Goal: Check status: Check status

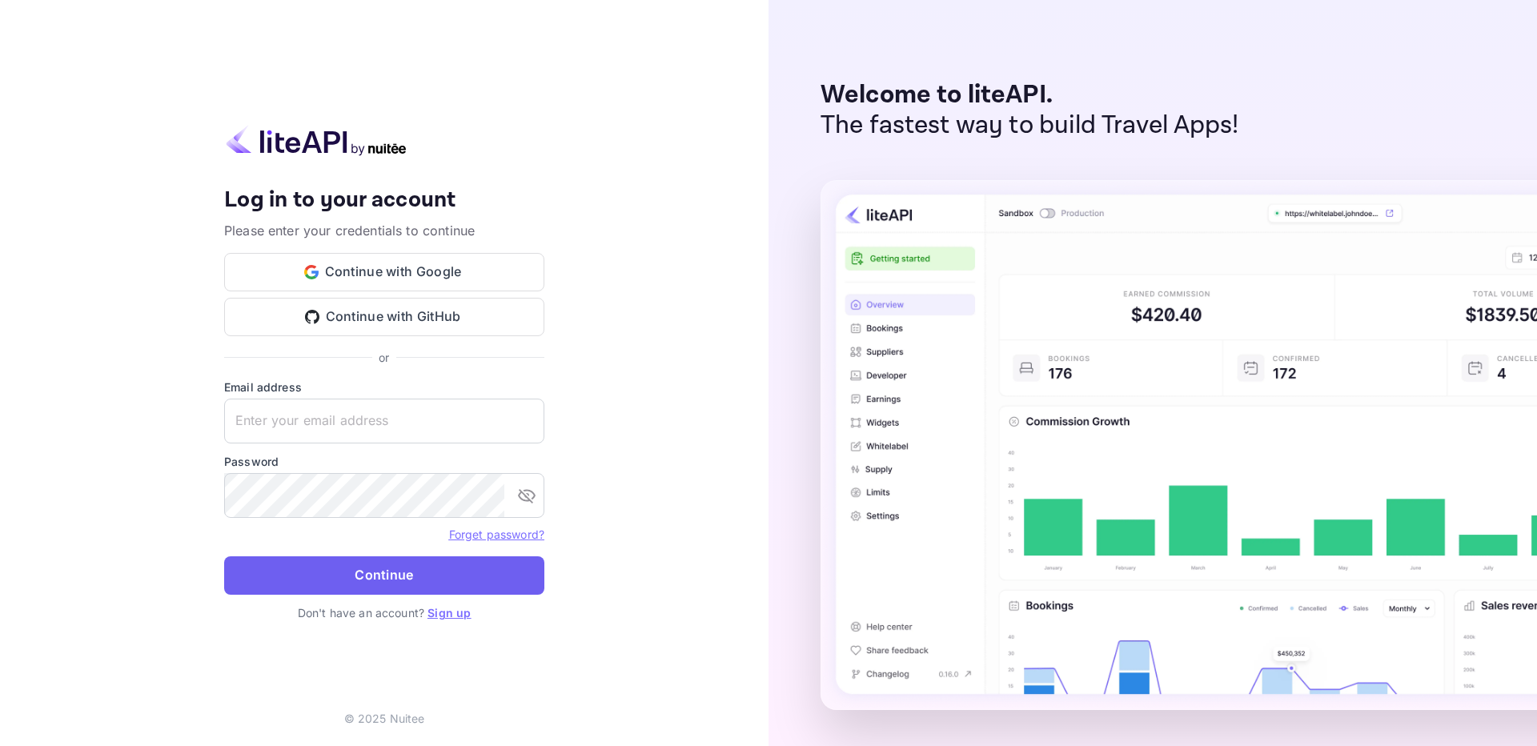
type input "[EMAIL_ADDRESS][DOMAIN_NAME]"
drag, startPoint x: 426, startPoint y: 579, endPoint x: 432, endPoint y: 573, distance: 8.5
click at [427, 579] on button "Continue" at bounding box center [384, 575] width 320 height 38
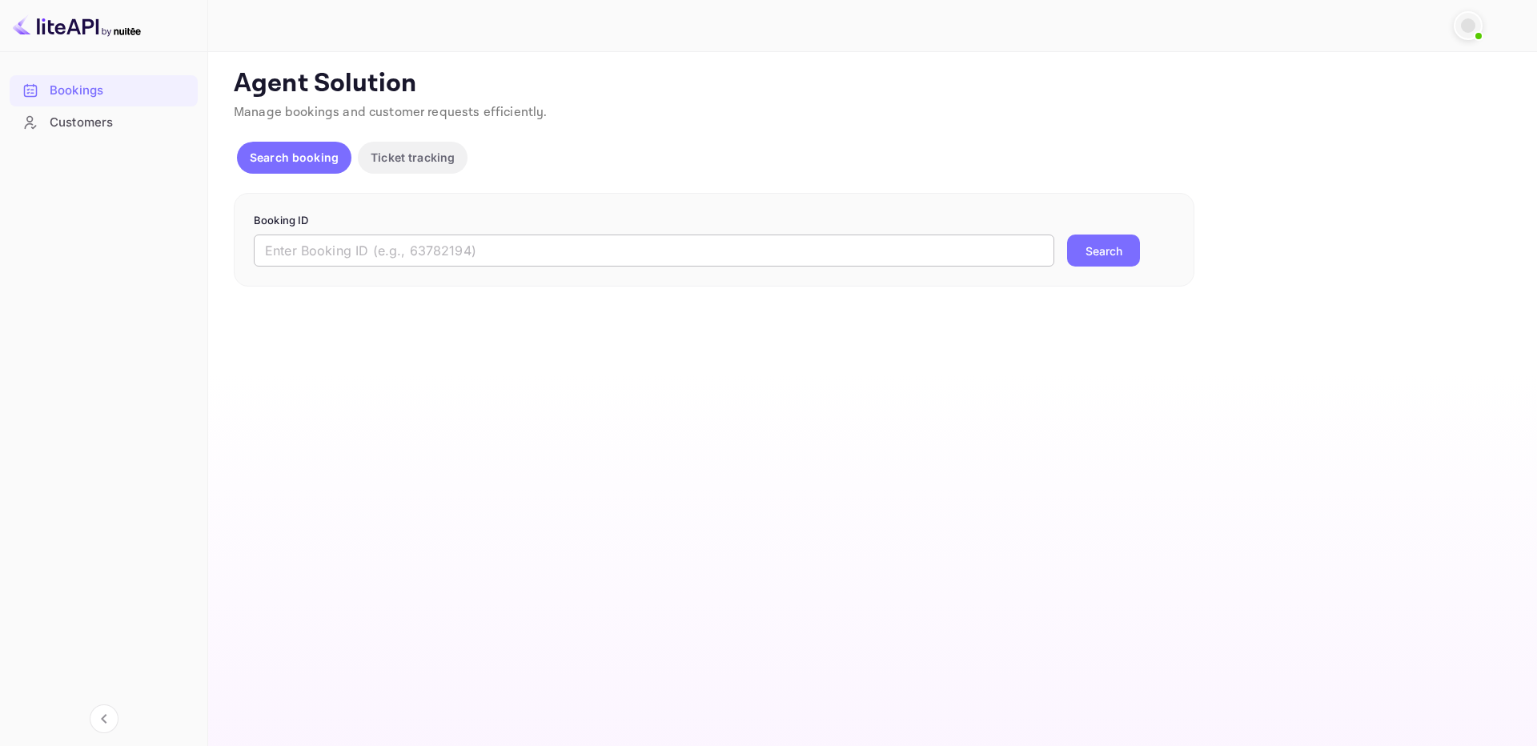
click at [611, 243] on input "text" at bounding box center [654, 251] width 800 height 32
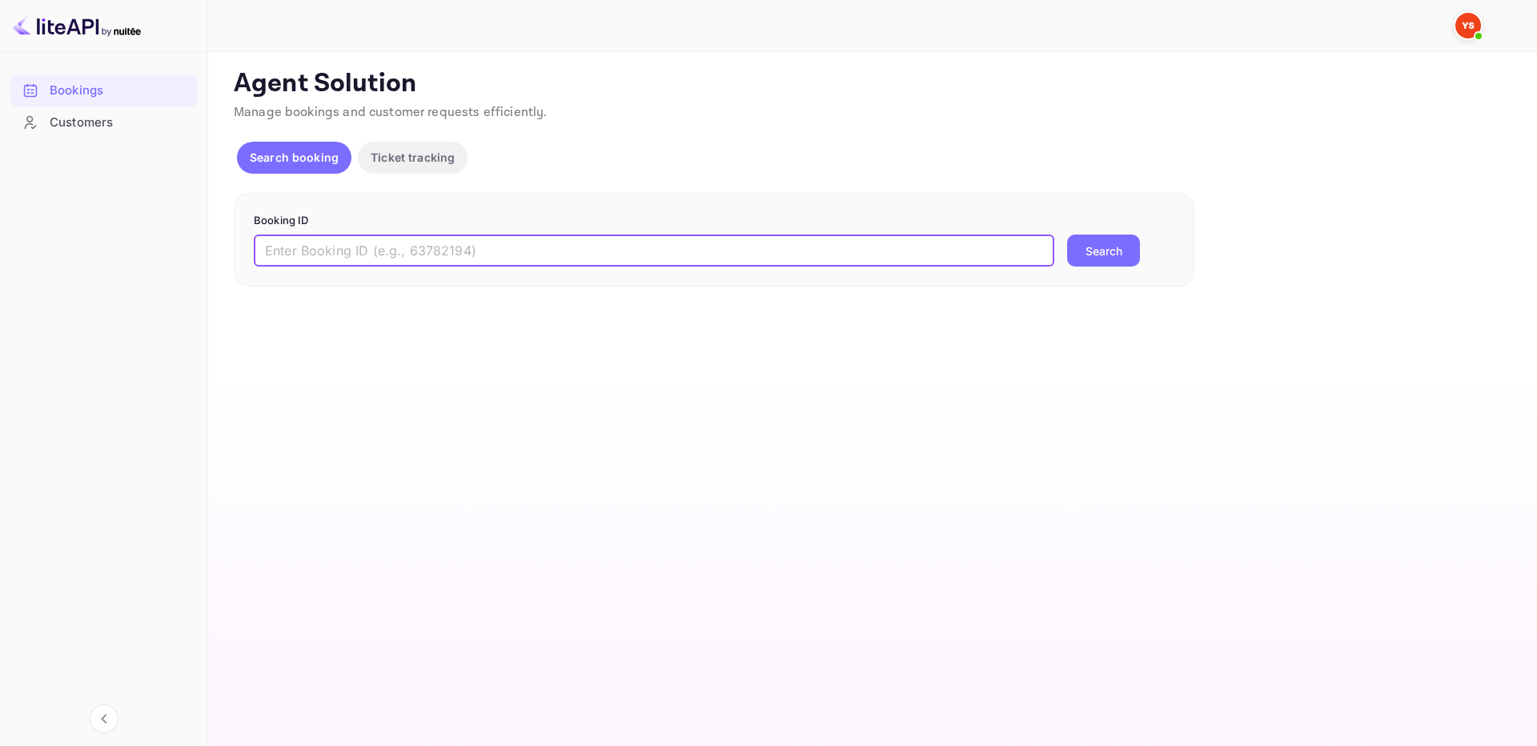
paste input "9494518"
type input "9494518"
click at [1079, 251] on button "Search" at bounding box center [1103, 251] width 73 height 32
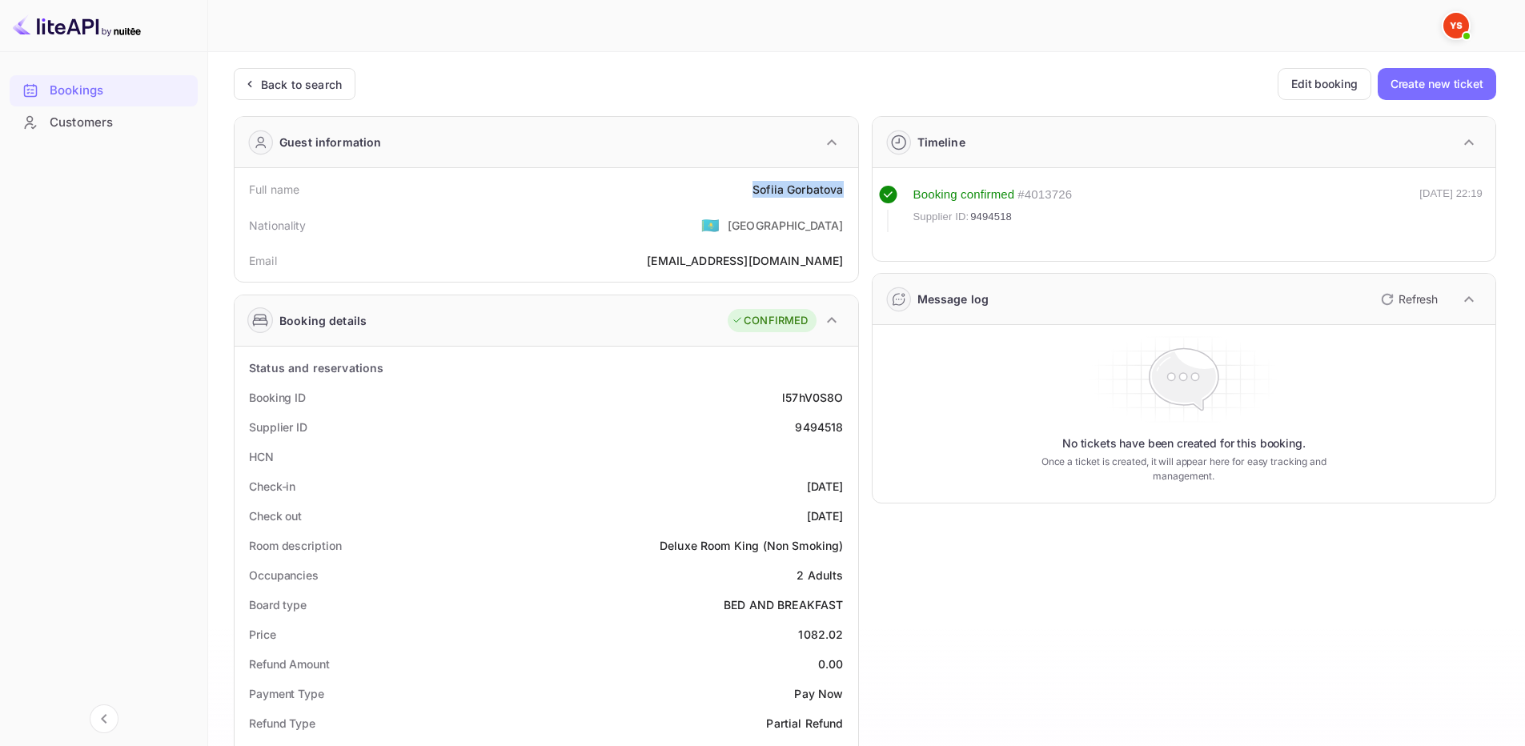
drag, startPoint x: 743, startPoint y: 187, endPoint x: 844, endPoint y: 195, distance: 101.2
click at [844, 195] on div "Full name [PERSON_NAME]" at bounding box center [546, 189] width 611 height 30
copy div "[PERSON_NAME]"
drag, startPoint x: 792, startPoint y: 636, endPoint x: 849, endPoint y: 636, distance: 57.6
click at [849, 636] on div "Price 1082.02" at bounding box center [546, 635] width 611 height 30
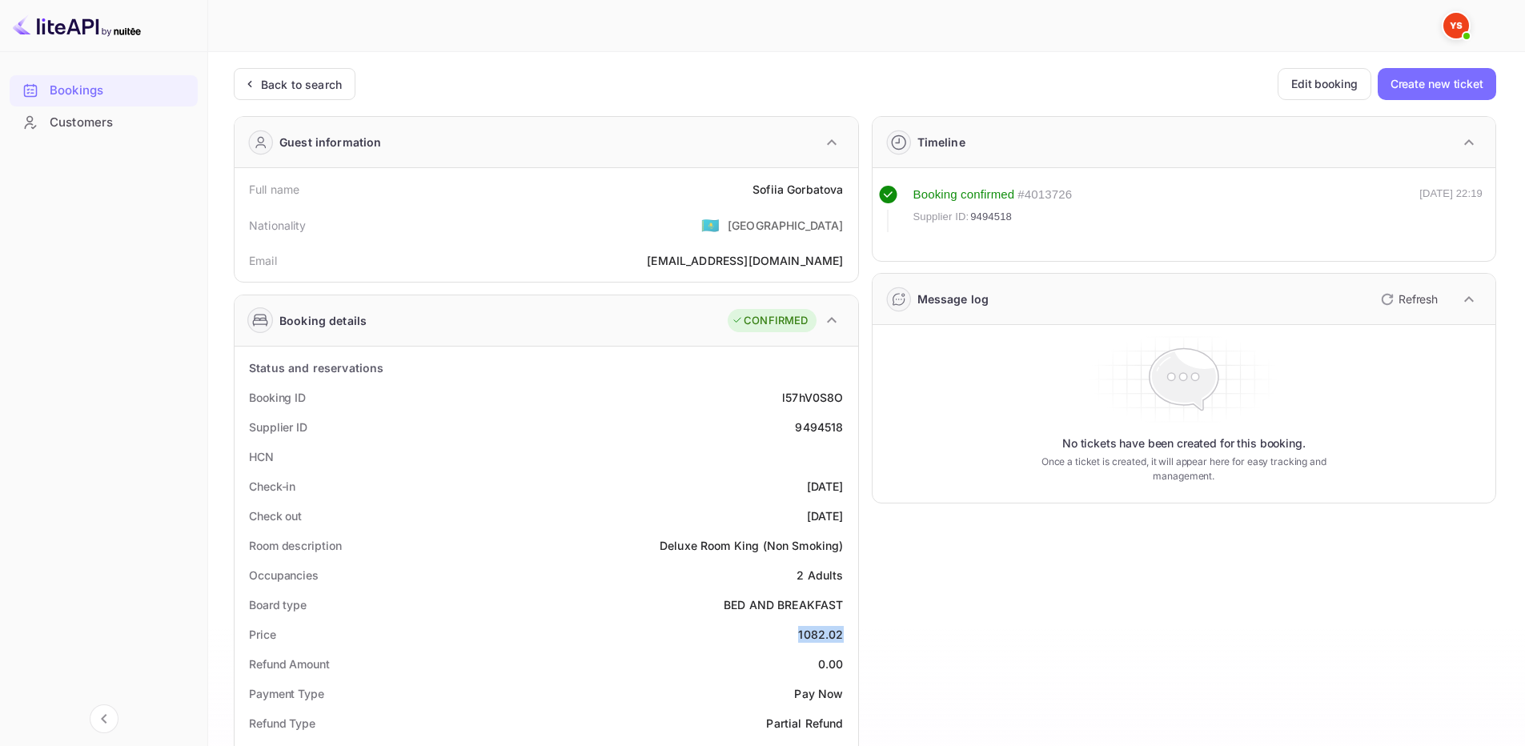
copy div "1082.02"
click at [785, 431] on div "Supplier ID 9494518" at bounding box center [546, 427] width 611 height 30
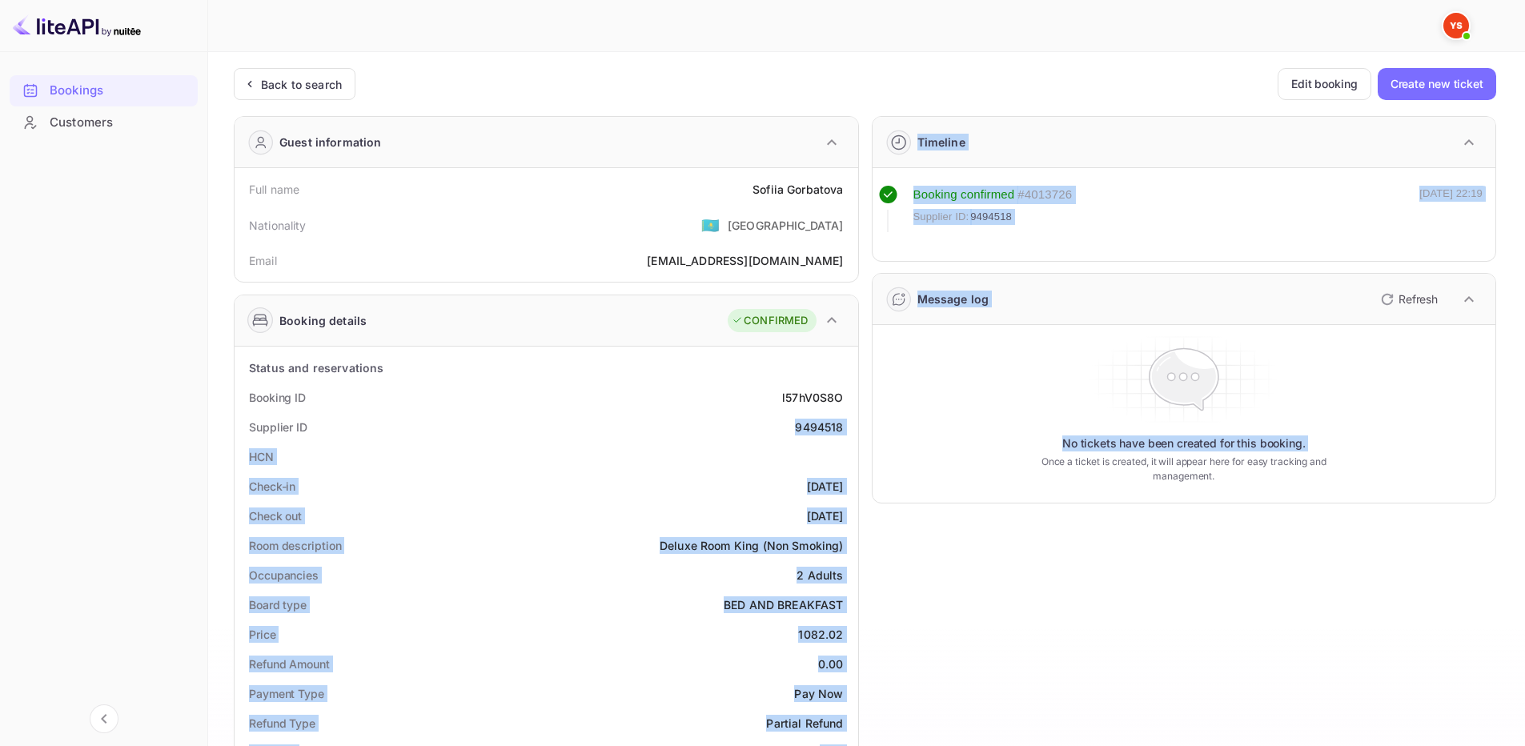
drag, startPoint x: 799, startPoint y: 428, endPoint x: 841, endPoint y: 411, distance: 45.6
click at [860, 432] on div "Guest information Full name [PERSON_NAME] Nationality 🇰🇿 [DEMOGRAPHIC_DATA] Ema…" at bounding box center [858, 686] width 1275 height 1167
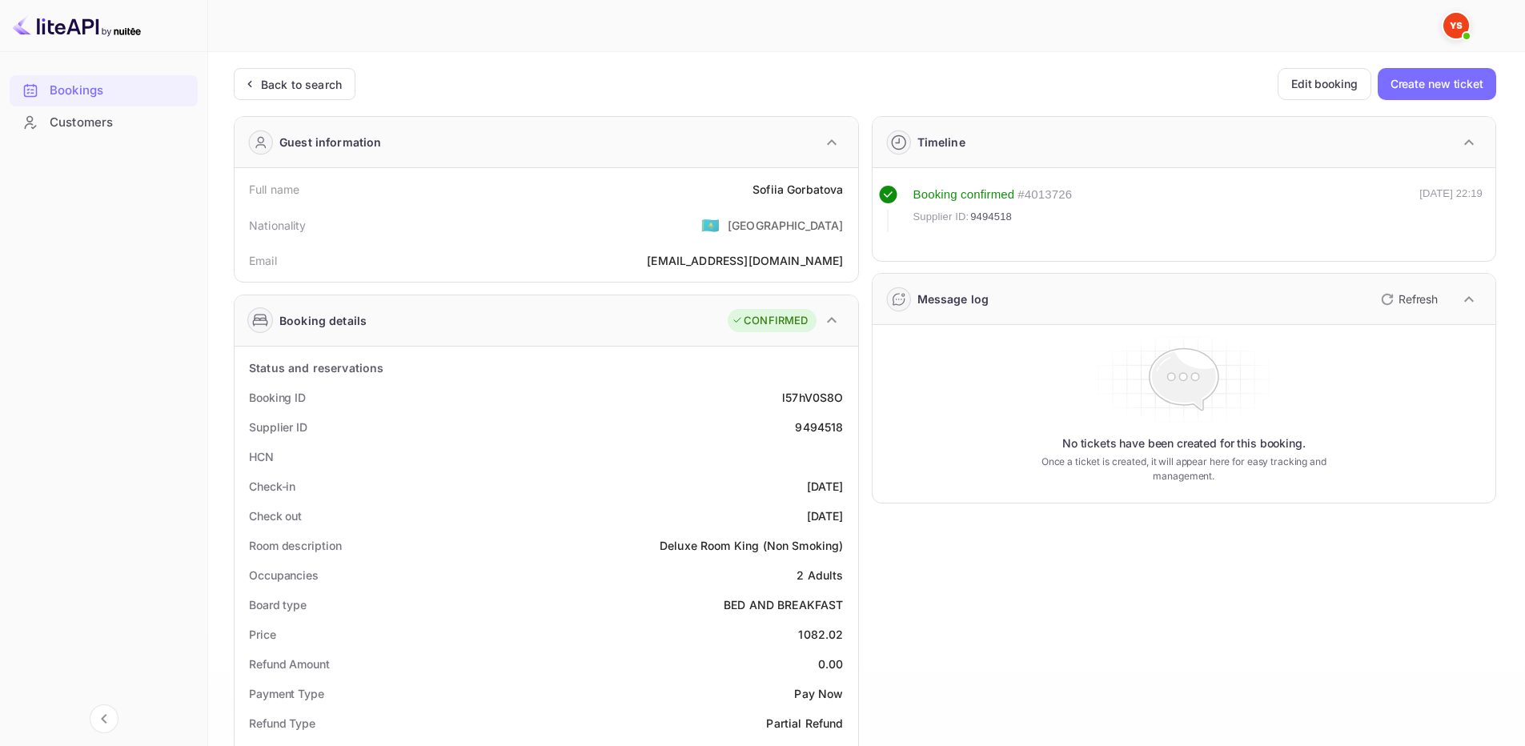
click at [728, 383] on div "Booking ID l57hV0S8O" at bounding box center [546, 398] width 611 height 30
drag, startPoint x: 793, startPoint y: 423, endPoint x: 844, endPoint y: 432, distance: 51.3
click at [844, 432] on div "Supplier ID 9494518" at bounding box center [546, 427] width 611 height 30
copy div "9494518"
drag, startPoint x: 748, startPoint y: 190, endPoint x: 498, endPoint y: 38, distance: 292.4
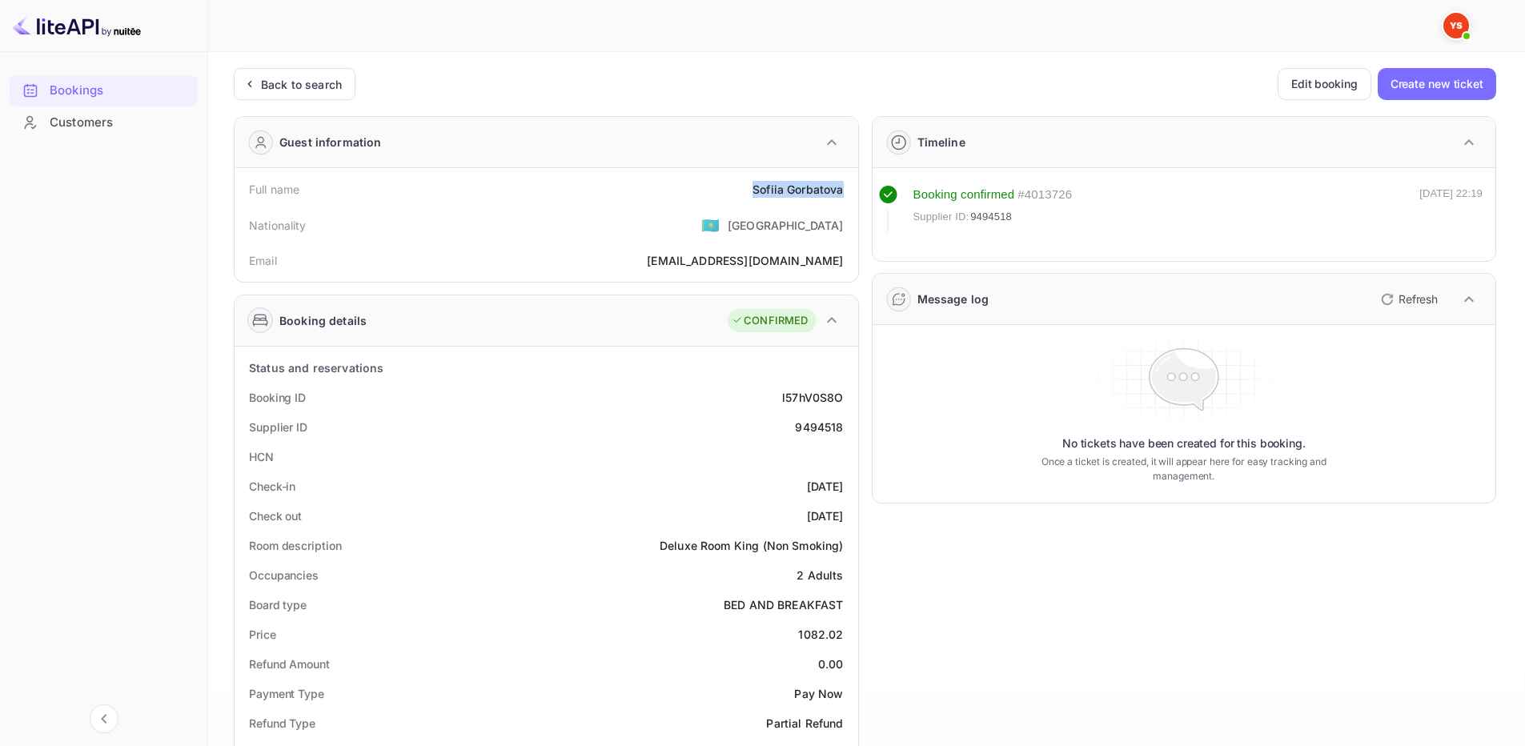
click at [849, 197] on div "Full name [PERSON_NAME]" at bounding box center [546, 189] width 611 height 30
copy div "[PERSON_NAME]"
